Goal: Information Seeking & Learning: Find specific fact

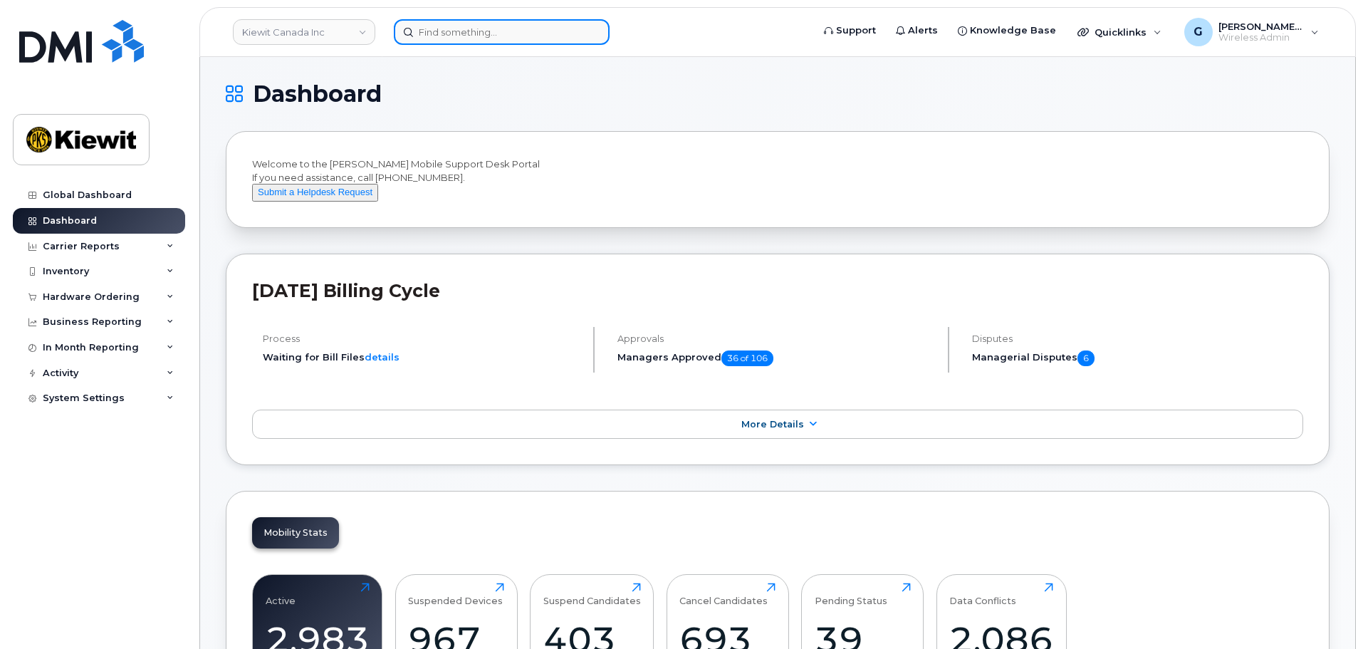
click at [507, 25] on input at bounding box center [502, 32] width 216 height 26
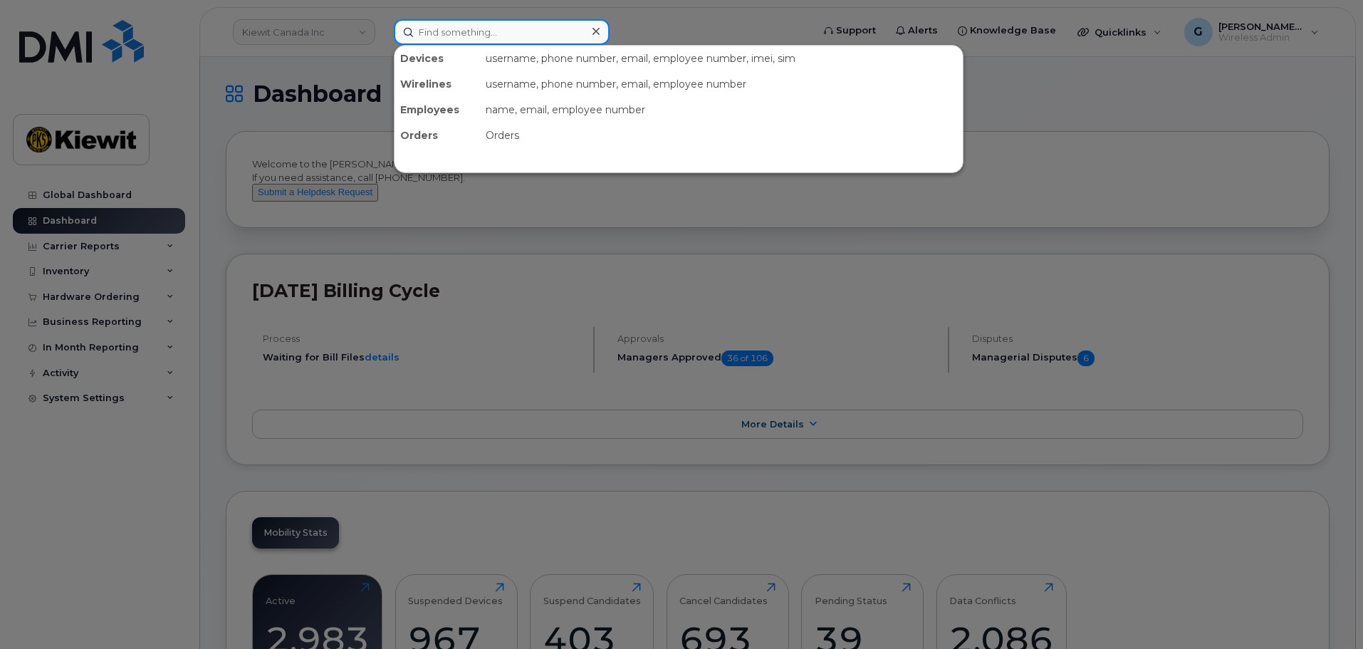
paste input "0552799"
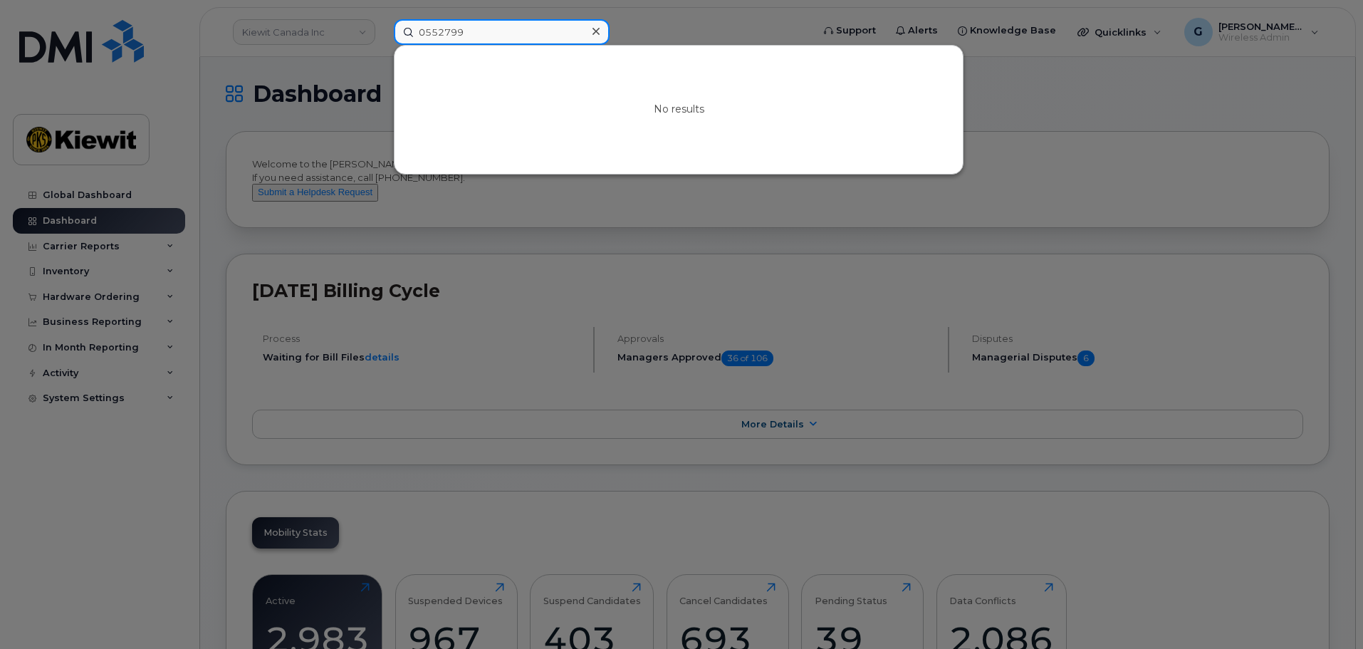
click at [424, 35] on input "0552799" at bounding box center [502, 32] width 216 height 26
type input "552799"
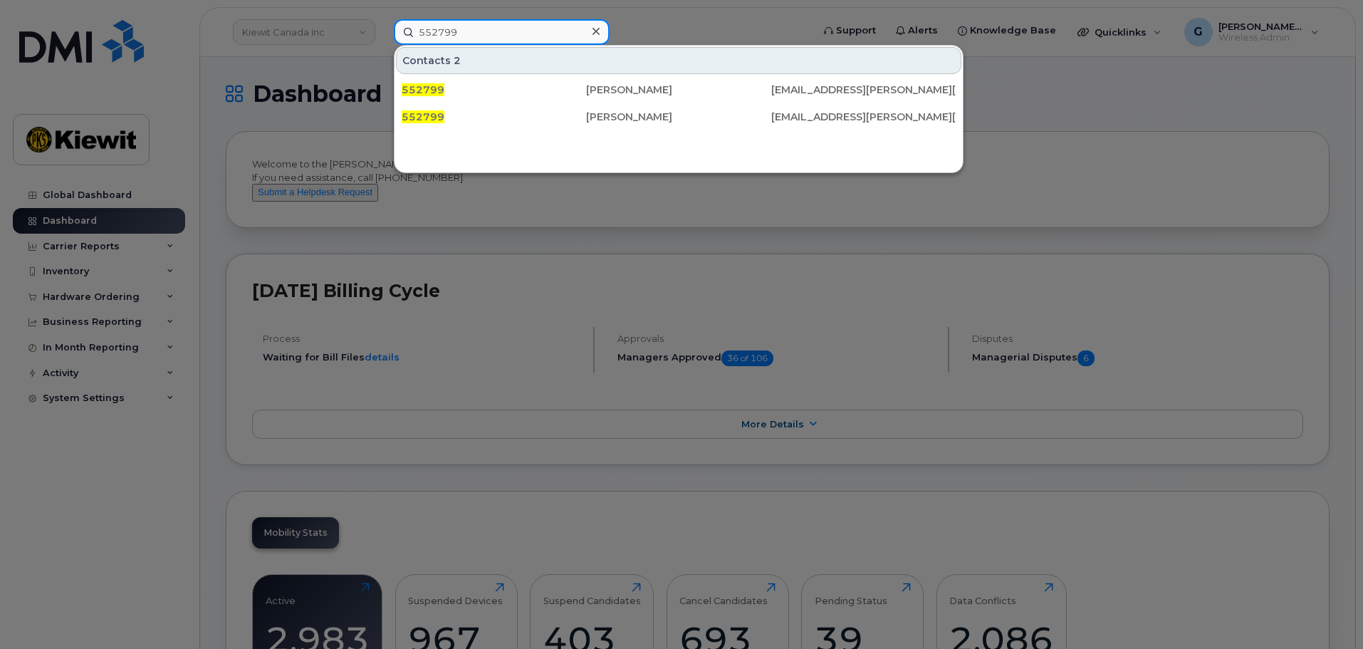
drag, startPoint x: 497, startPoint y: 33, endPoint x: 358, endPoint y: 30, distance: 139.6
click at [383, 30] on div "552799 Contacts 2 [GEOGRAPHIC_DATA][PERSON_NAME][EMAIL_ADDRESS][PERSON_NAME][PE…" at bounding box center [599, 32] width 432 height 26
type input "abbey"
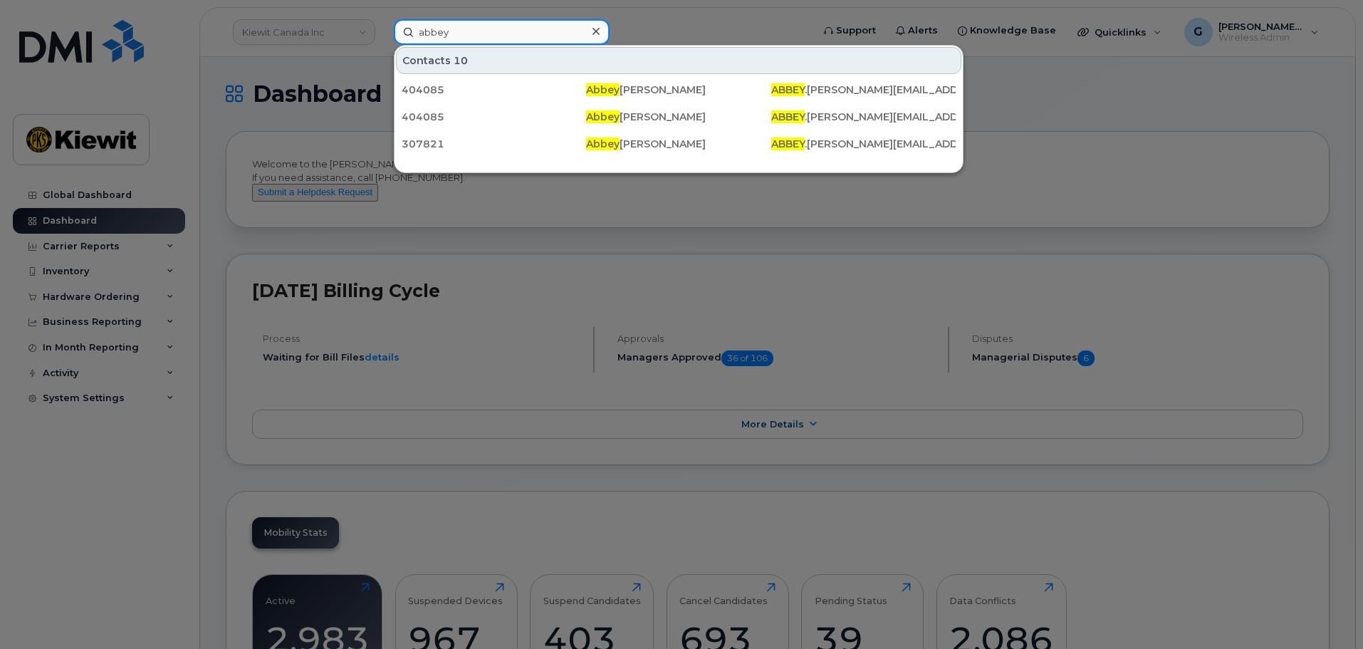
drag, startPoint x: 496, startPoint y: 40, endPoint x: 349, endPoint y: 48, distance: 147.0
click at [383, 45] on div "abbey Contacts 10 [GEOGRAPHIC_DATA][PERSON_NAME] .[PERSON_NAME][EMAIL_ADDRESS][…" at bounding box center [599, 32] width 432 height 26
type input "[PERSON_NAME]"
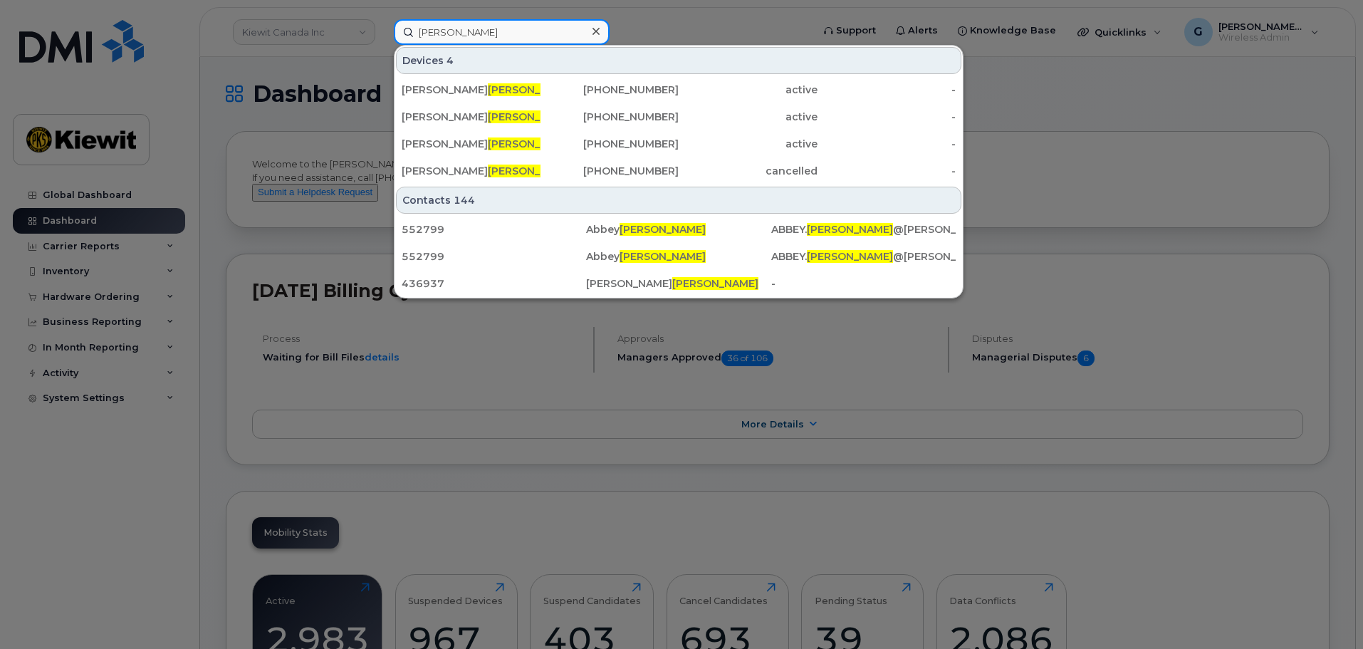
drag, startPoint x: 479, startPoint y: 29, endPoint x: 373, endPoint y: 37, distance: 105.7
click at [383, 37] on div "[PERSON_NAME] Devices 4 [PERSON_NAME] [PHONE_NUMBER] active - [PERSON_NAME] [PH…" at bounding box center [599, 32] width 432 height 26
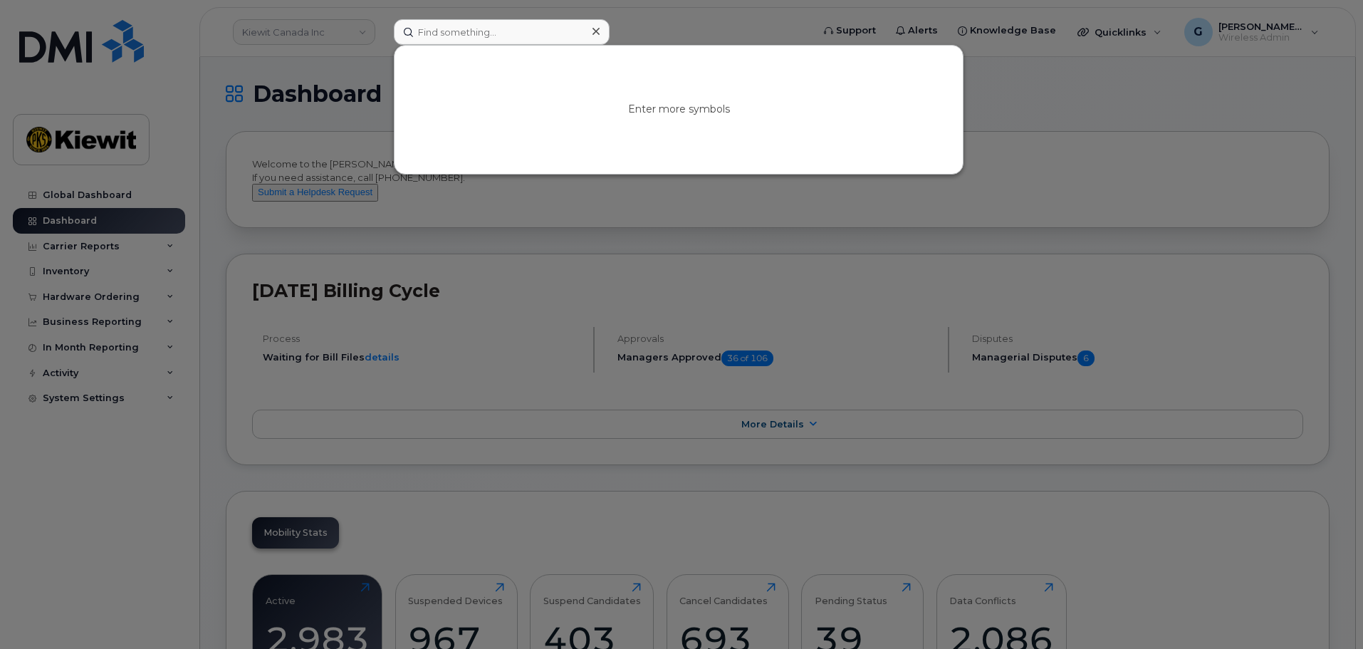
click at [1088, 168] on div at bounding box center [681, 324] width 1363 height 649
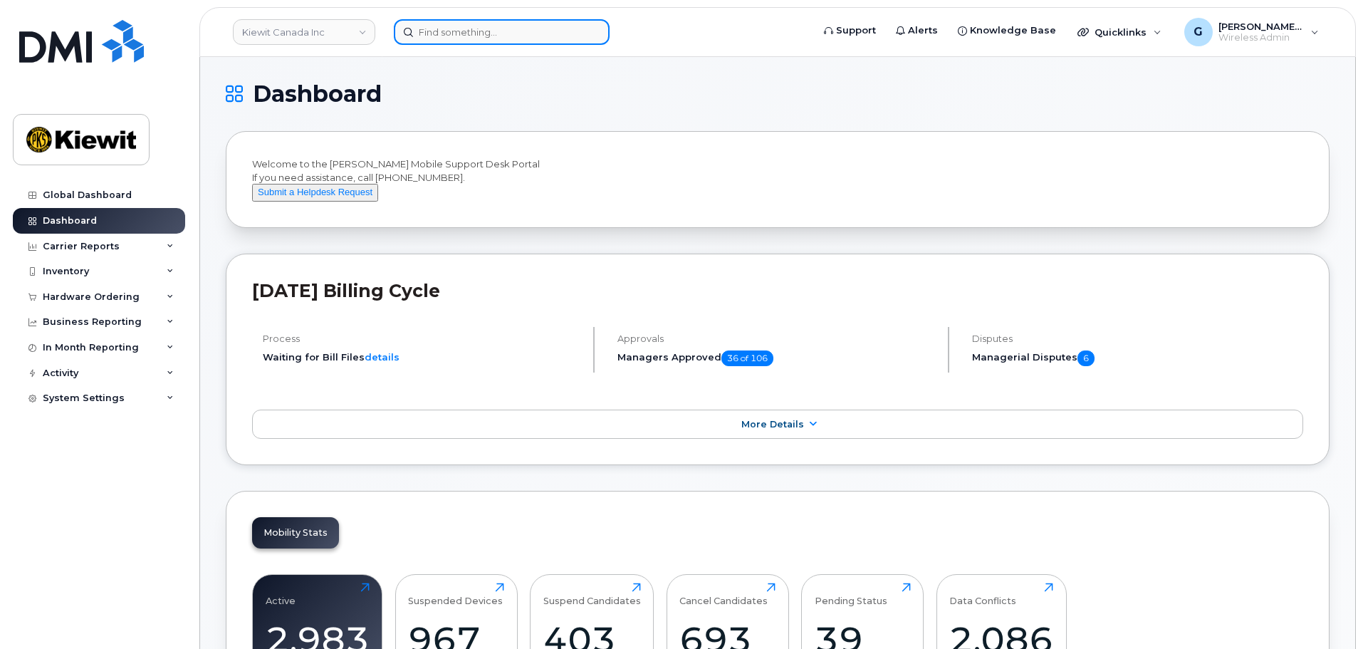
click at [457, 35] on input at bounding box center [502, 32] width 216 height 26
